Goal: Transaction & Acquisition: Purchase product/service

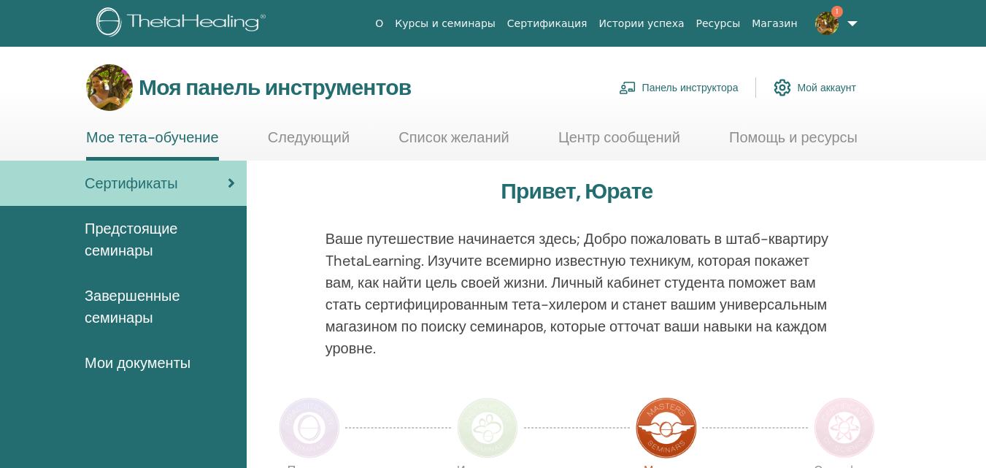
click at [707, 88] on font "Панель инструктора" at bounding box center [690, 88] width 96 height 13
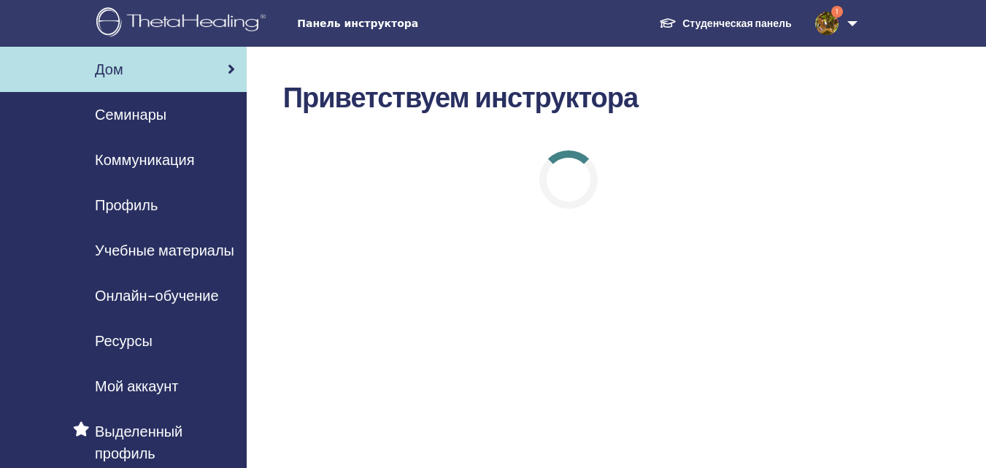
click at [171, 296] on font "Онлайн-обучение" at bounding box center [157, 295] width 124 height 19
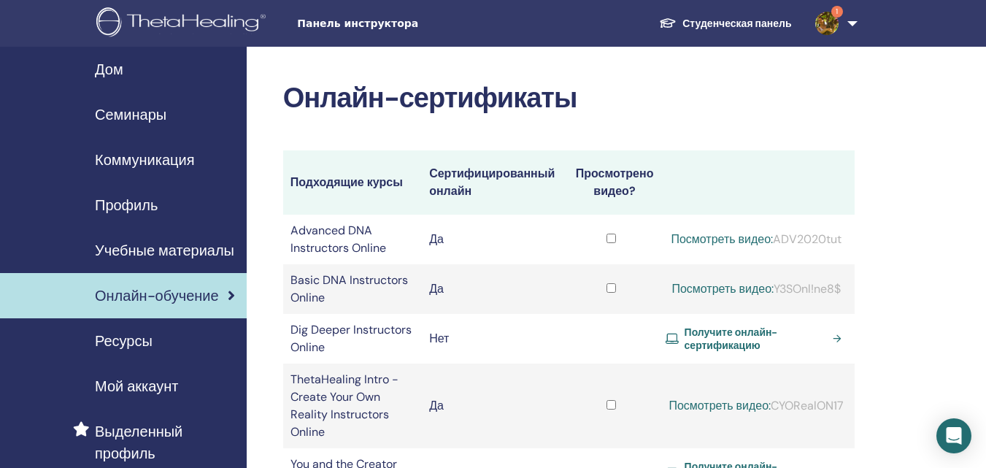
click at [756, 339] on span "Получите онлайн-сертификацию" at bounding box center [756, 339] width 143 height 26
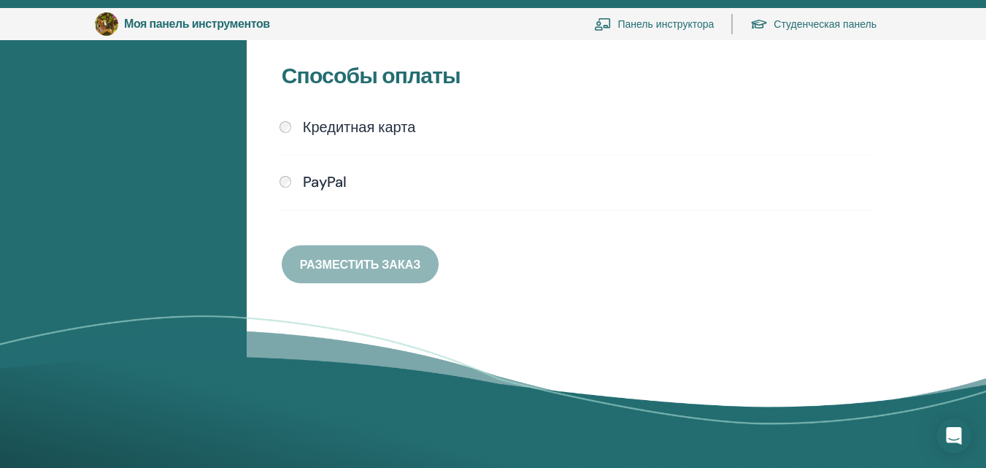
scroll to position [430, 0]
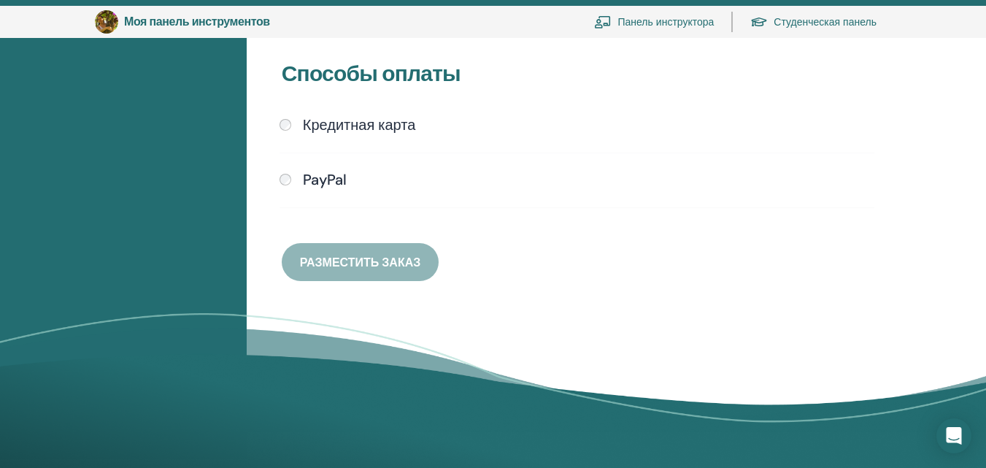
click at [372, 125] on font "Кредитная карта" at bounding box center [359, 124] width 113 height 19
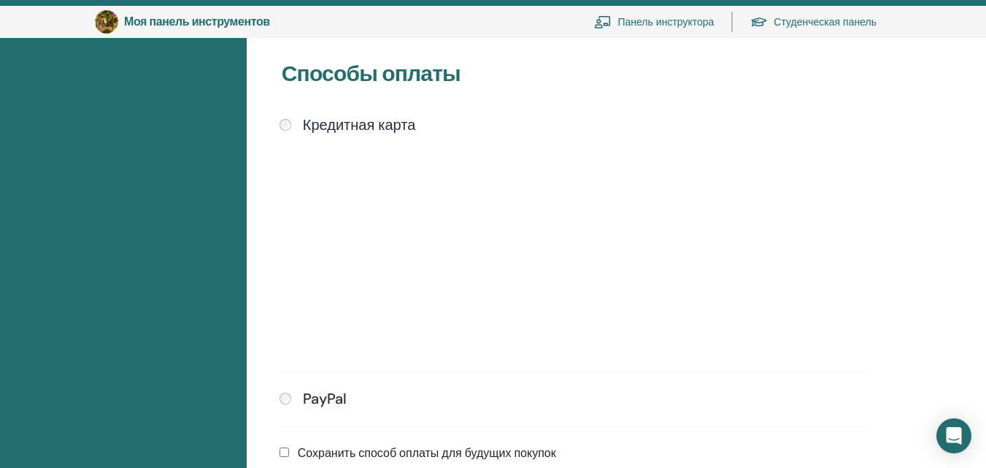
click at [666, 251] on div "Представлять на рассмотрение" at bounding box center [577, 245] width 595 height 223
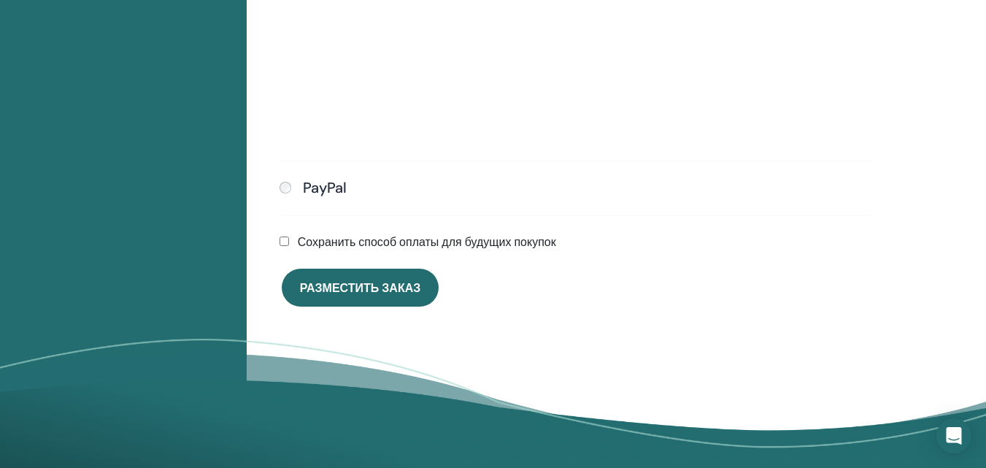
scroll to position [648, 0]
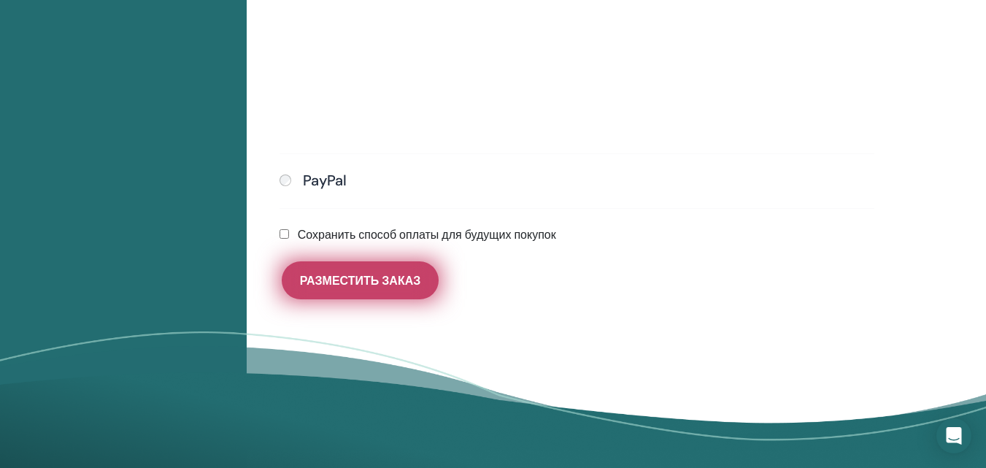
click at [423, 281] on button "Разместить заказ" at bounding box center [360, 280] width 157 height 38
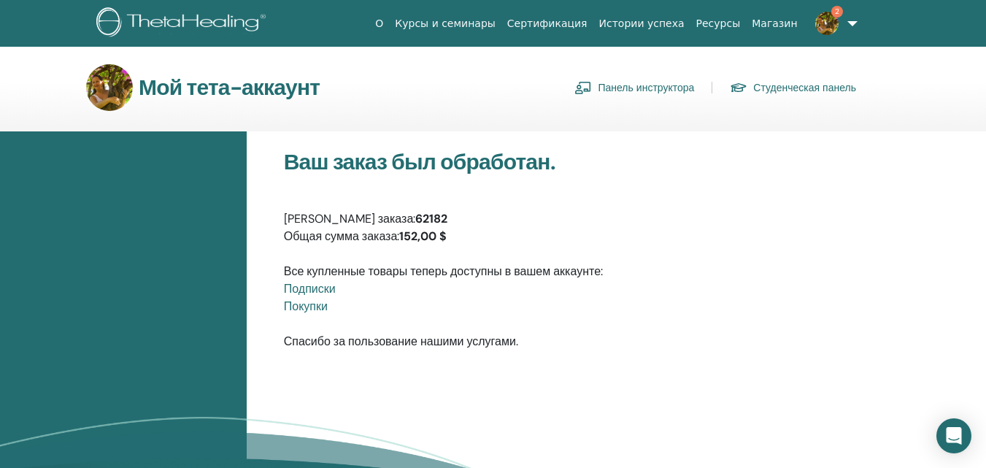
click at [318, 309] on font "Покупки" at bounding box center [306, 306] width 44 height 15
click at [668, 85] on font "Панель инструктора" at bounding box center [646, 88] width 96 height 13
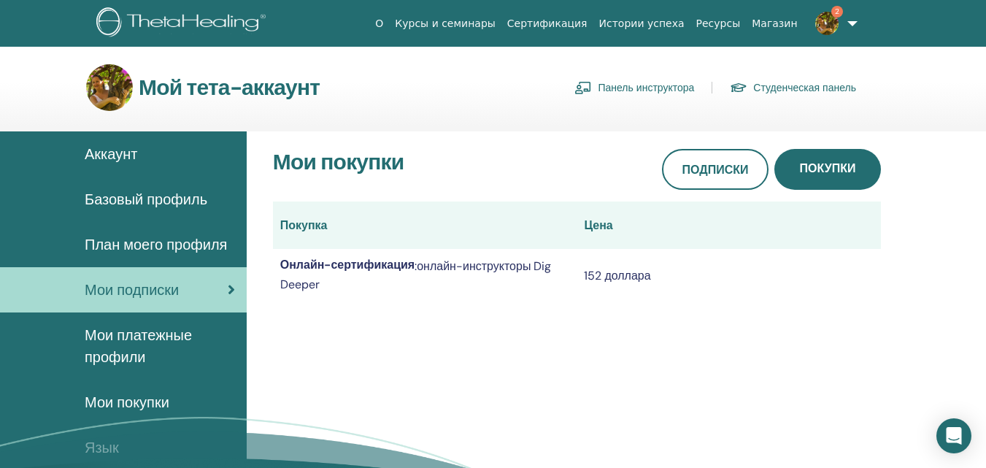
click at [838, 25] on img at bounding box center [826, 23] width 23 height 23
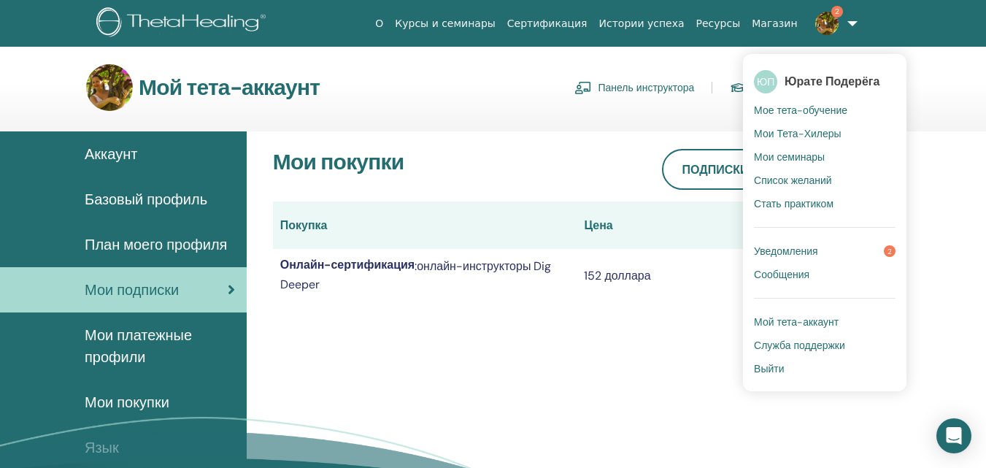
click at [808, 250] on font "Уведомления" at bounding box center [786, 251] width 64 height 13
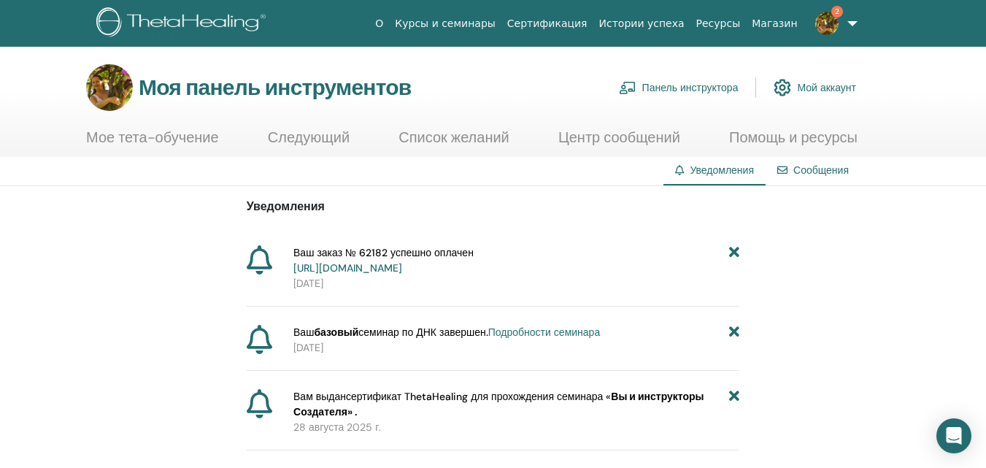
click at [845, 29] on link "2" at bounding box center [834, 23] width 60 height 47
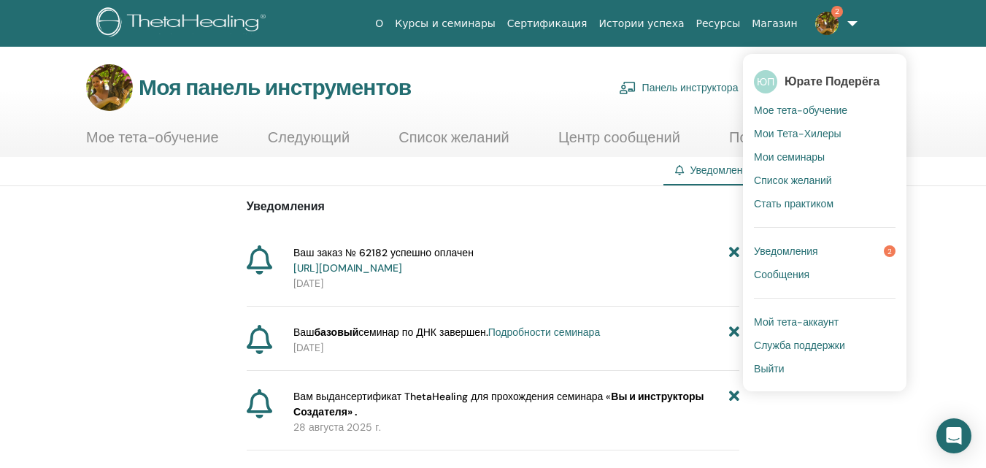
click at [810, 111] on font "Мое тета-обучение" at bounding box center [800, 110] width 93 height 13
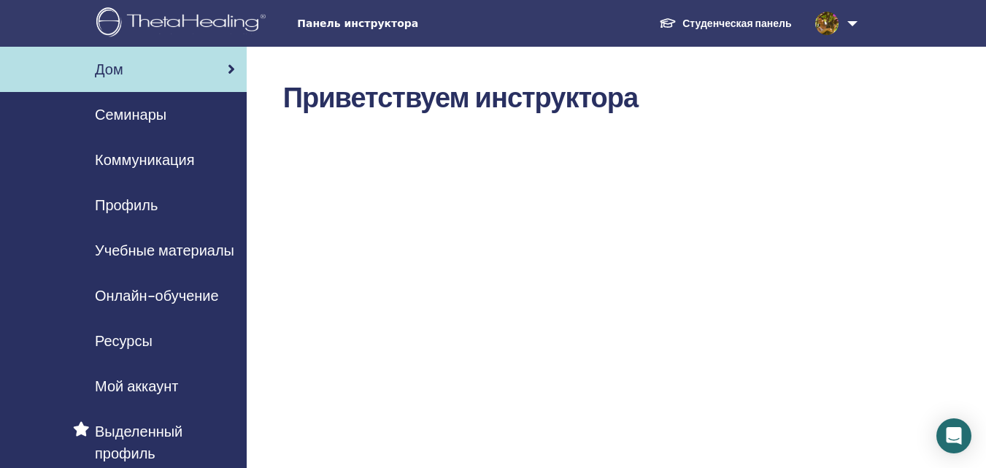
click at [165, 298] on font "Онлайн-обучение" at bounding box center [157, 295] width 124 height 19
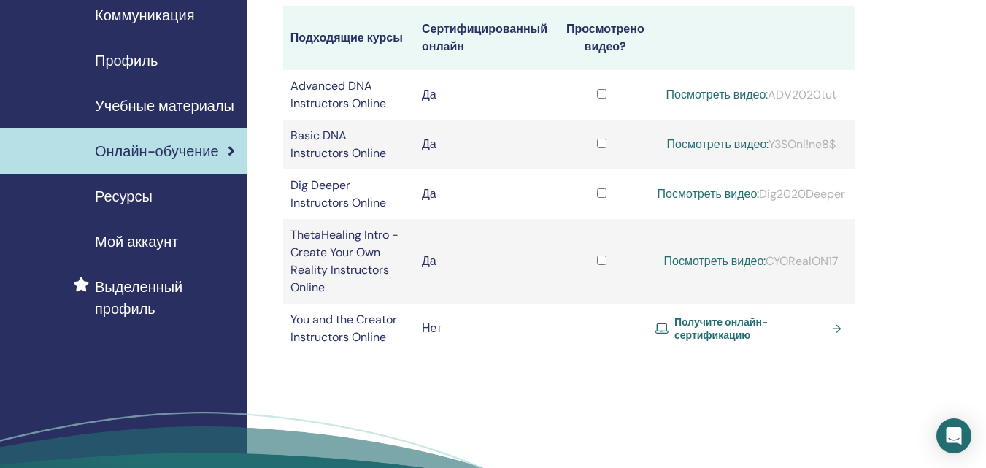
scroll to position [170, 0]
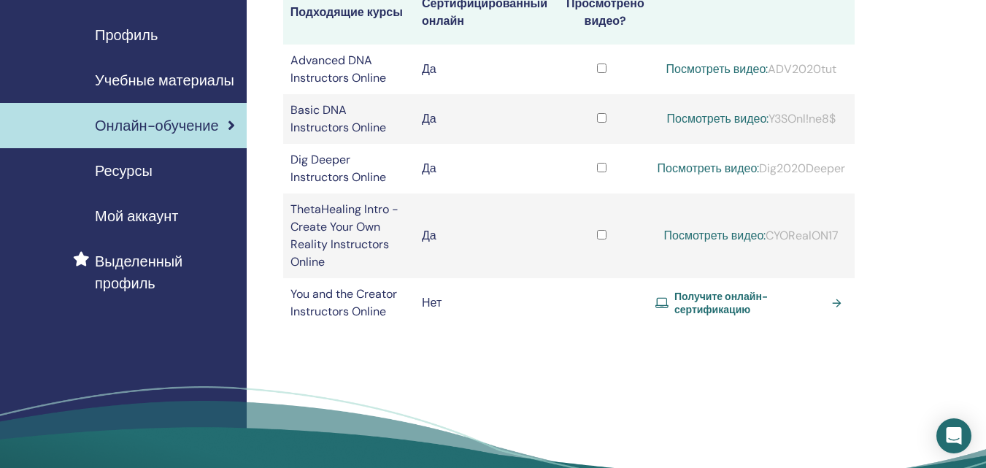
click at [680, 169] on link "Посмотреть видео:" at bounding box center [709, 168] width 102 height 15
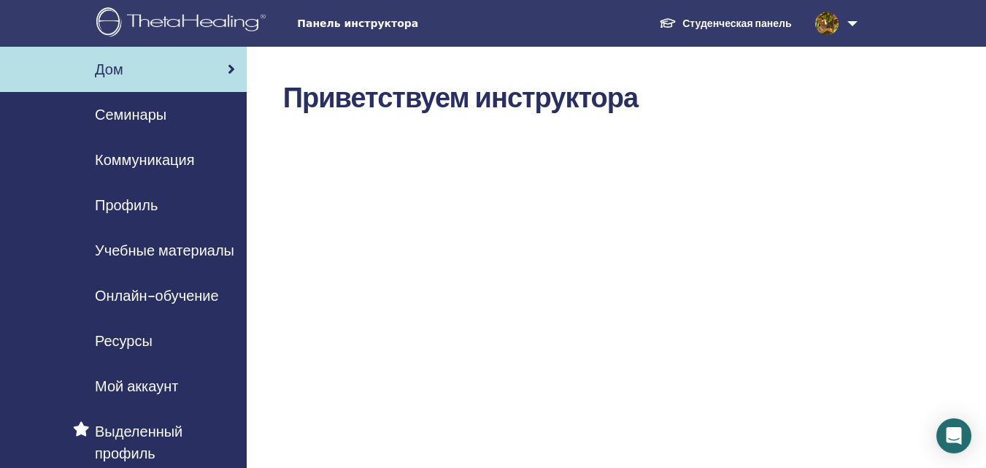
click at [141, 117] on font "Семинары" at bounding box center [131, 114] width 72 height 19
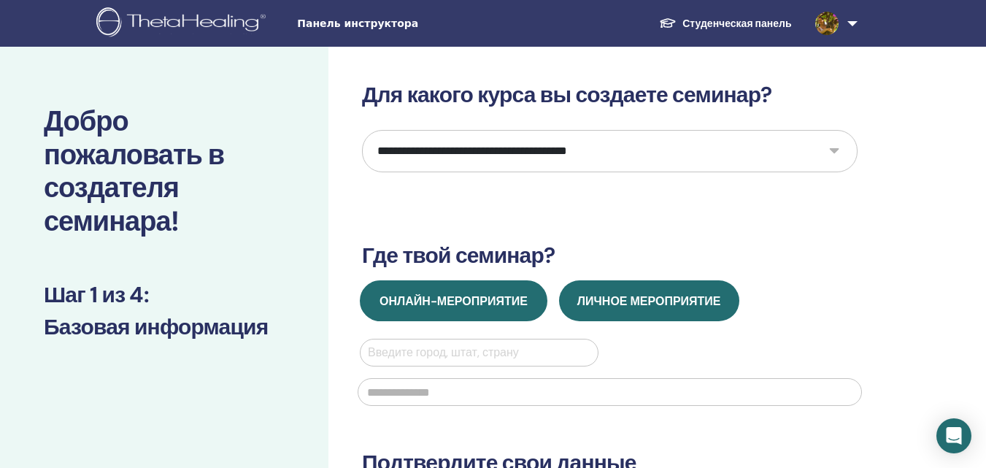
click at [484, 299] on span "Онлайн-мероприятие" at bounding box center [454, 300] width 148 height 15
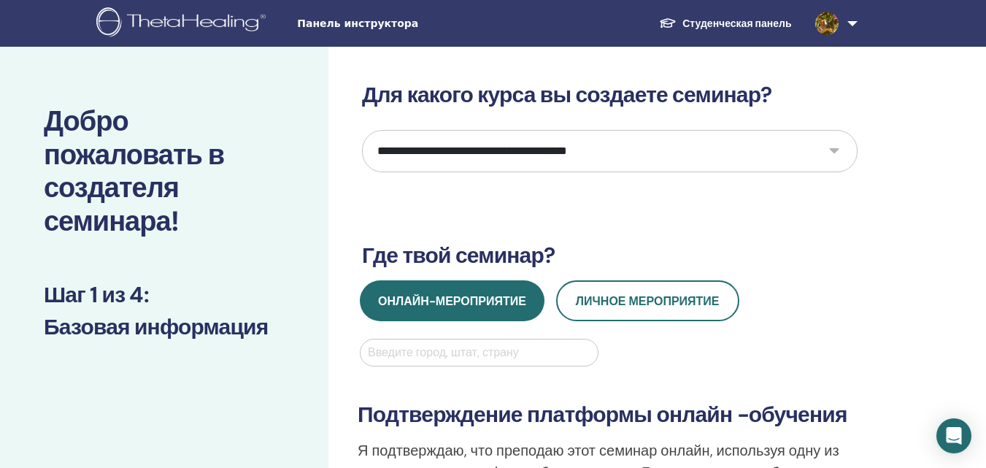
click at [524, 154] on select "**********" at bounding box center [610, 151] width 496 height 42
select select "**"
click at [362, 130] on select "**********" at bounding box center [610, 151] width 496 height 42
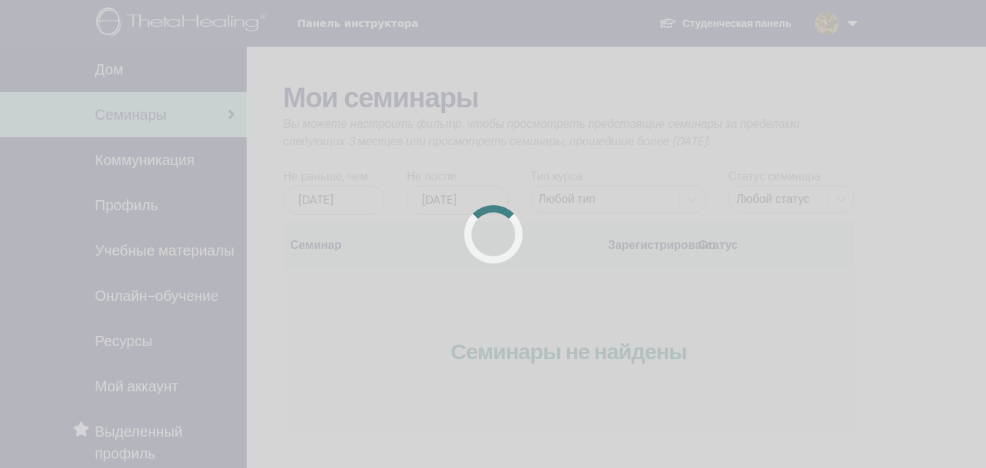
scroll to position [227, 0]
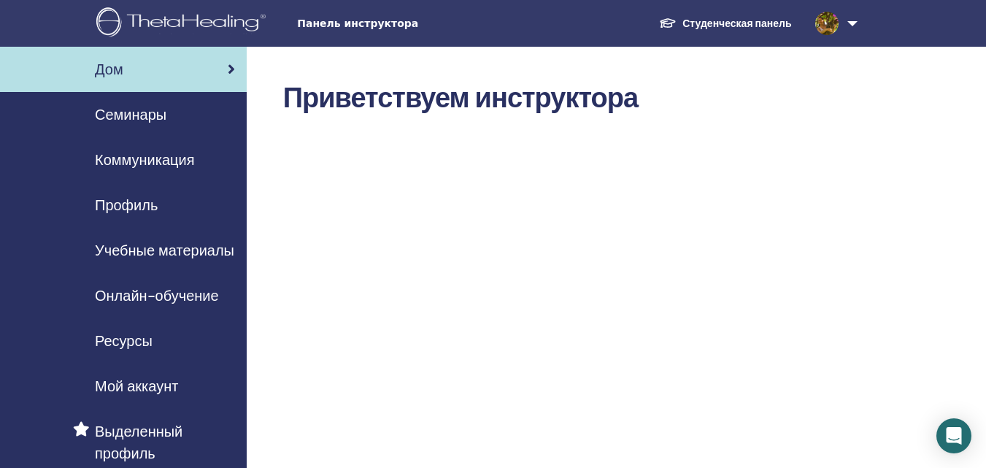
click at [193, 295] on font "Онлайн-обучение" at bounding box center [157, 295] width 124 height 19
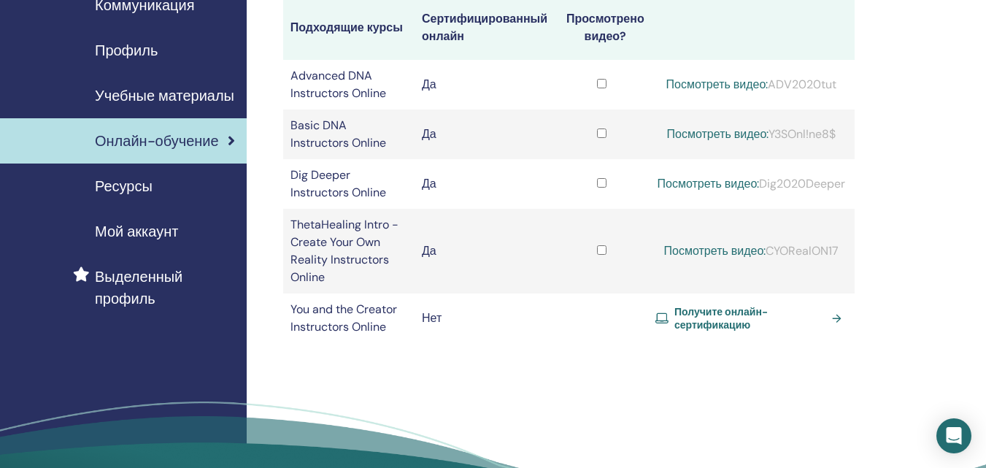
scroll to position [166, 0]
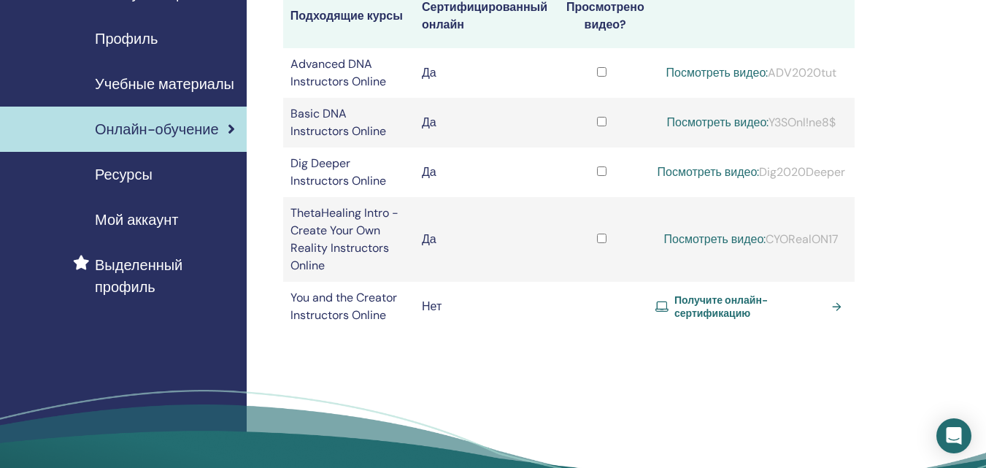
click at [418, 173] on td "Да" at bounding box center [485, 172] width 141 height 50
drag, startPoint x: 760, startPoint y: 174, endPoint x: 847, endPoint y: 176, distance: 86.9
click at [847, 176] on div "Посмотреть видео: Dig2020Deeper" at bounding box center [752, 173] width 192 height 18
copy div "Dig2020Deeper"
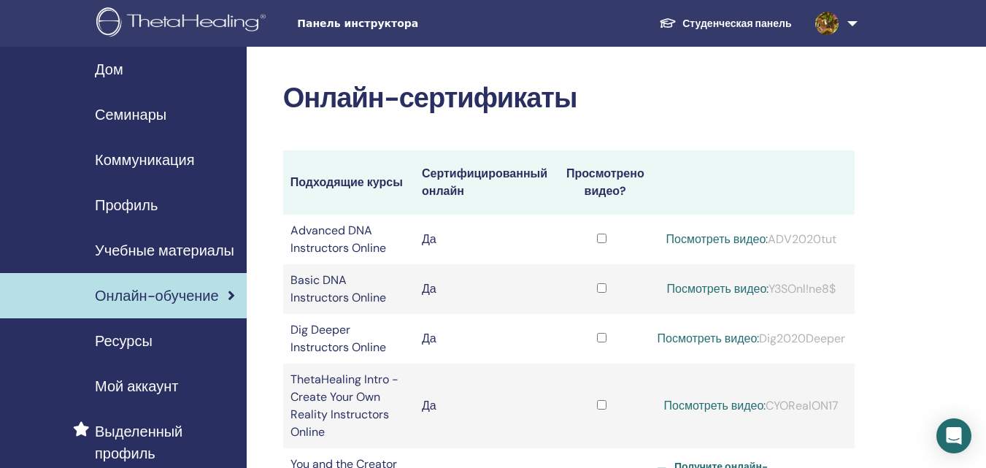
click at [148, 115] on span "Семинары" at bounding box center [131, 115] width 72 height 22
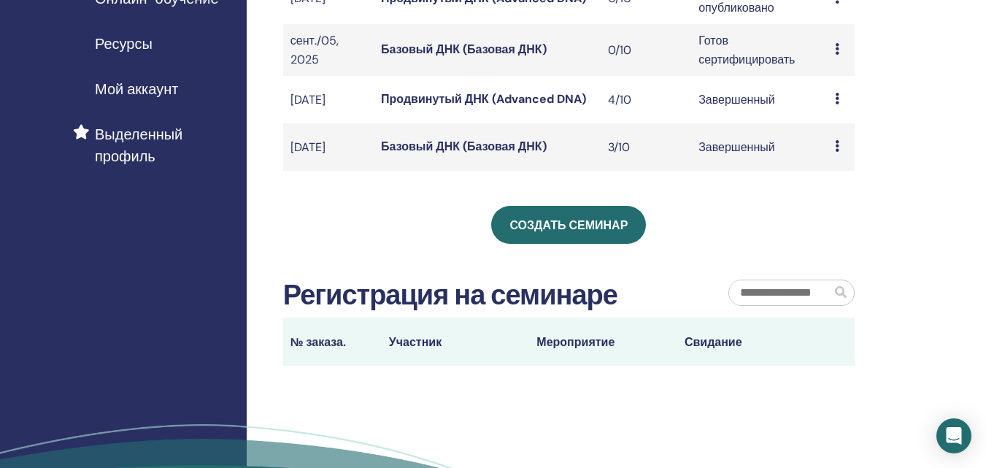
scroll to position [303, 0]
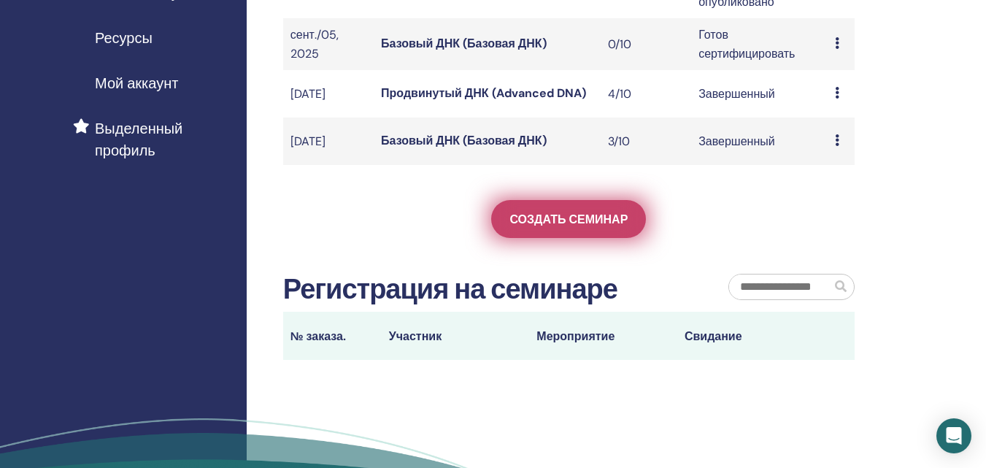
click at [594, 227] on font "Создать семинар" at bounding box center [569, 219] width 118 height 15
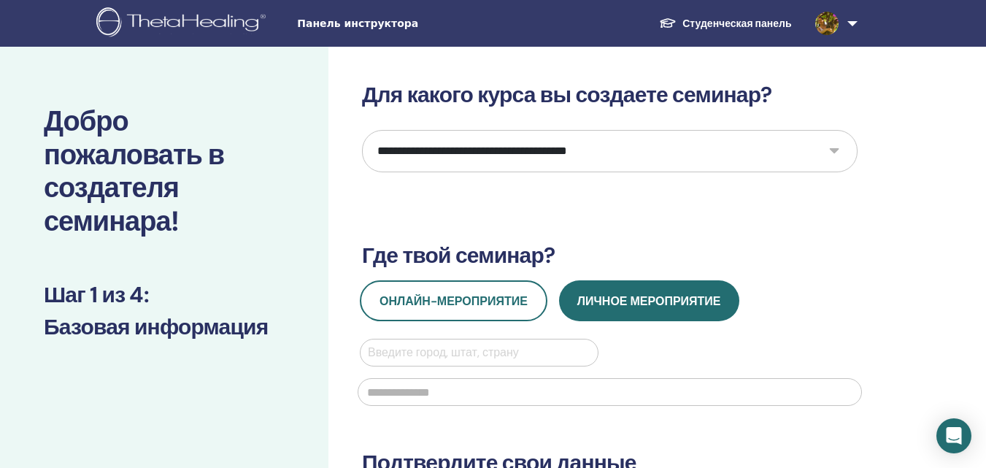
click at [501, 150] on select "**********" at bounding box center [610, 151] width 496 height 42
click at [362, 130] on select "**********" at bounding box center [610, 151] width 496 height 42
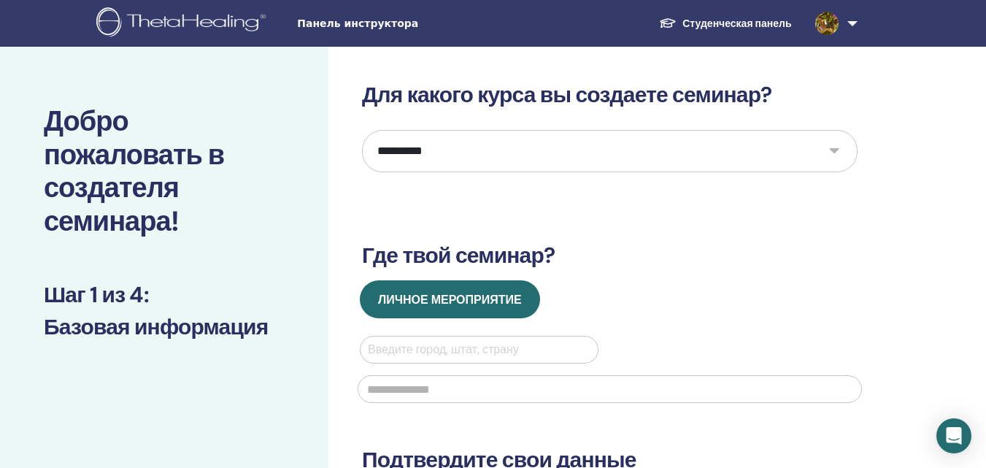
click at [459, 153] on select "**********" at bounding box center [610, 151] width 496 height 42
select select "****"
click at [362, 130] on select "**********" at bounding box center [610, 151] width 496 height 42
click at [845, 31] on link at bounding box center [834, 23] width 60 height 47
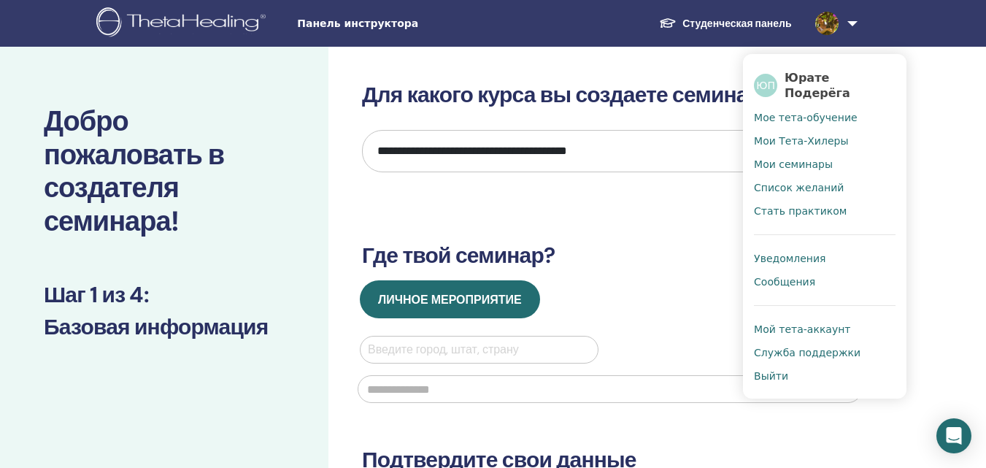
click at [799, 111] on span "Мое тета-обучение" at bounding box center [806, 117] width 104 height 13
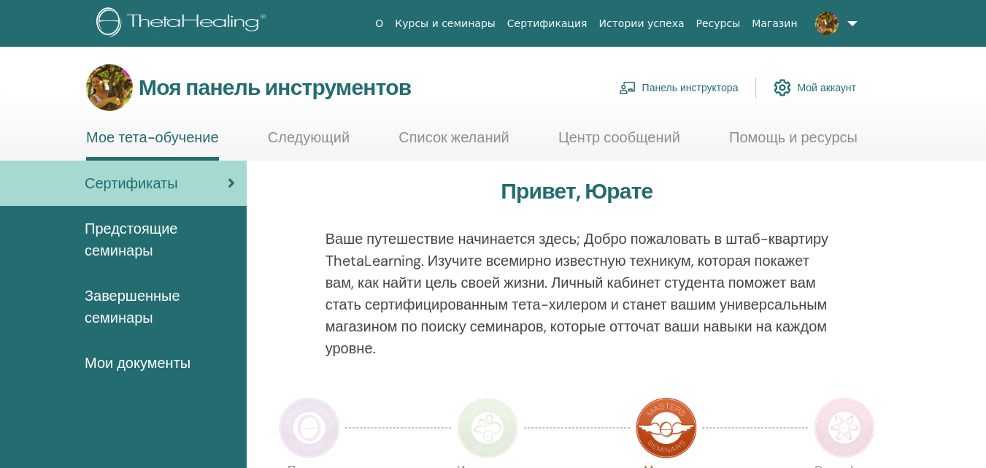
click at [669, 92] on font "Панель инструктора" at bounding box center [690, 88] width 96 height 13
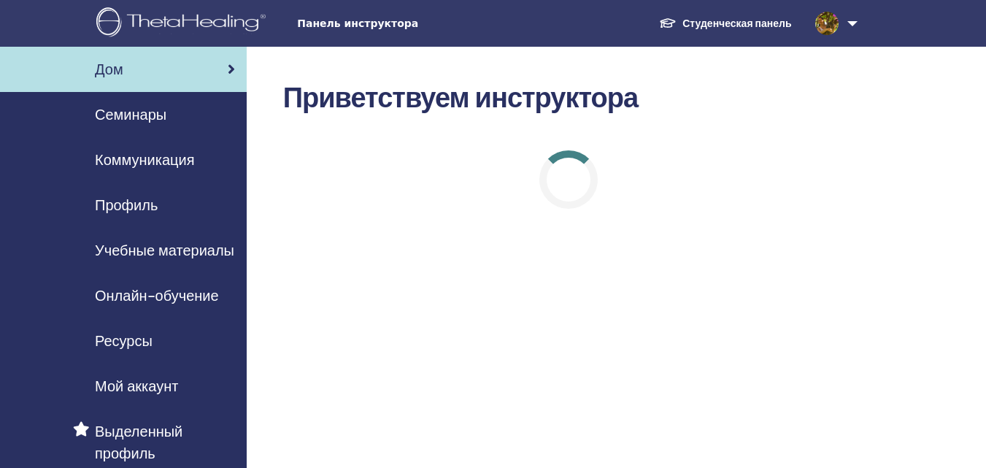
click at [188, 291] on font "Онлайн-обучение" at bounding box center [157, 295] width 124 height 19
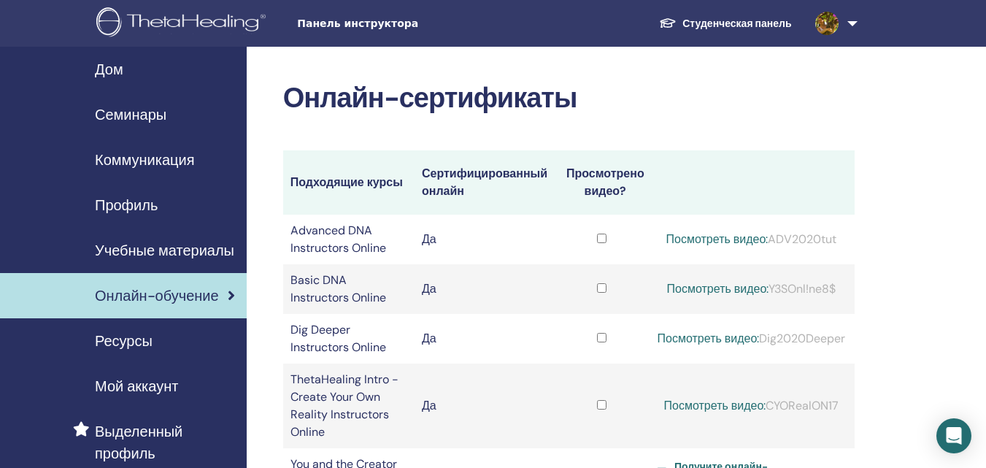
drag, startPoint x: 841, startPoint y: 239, endPoint x: 783, endPoint y: 239, distance: 58.4
click at [770, 239] on div "Посмотреть видео: ADV2020tut" at bounding box center [752, 240] width 192 height 18
copy div "ADV2020tut"
click at [723, 240] on link "Посмотреть видео:" at bounding box center [718, 238] width 102 height 15
